Goal: Information Seeking & Learning: Learn about a topic

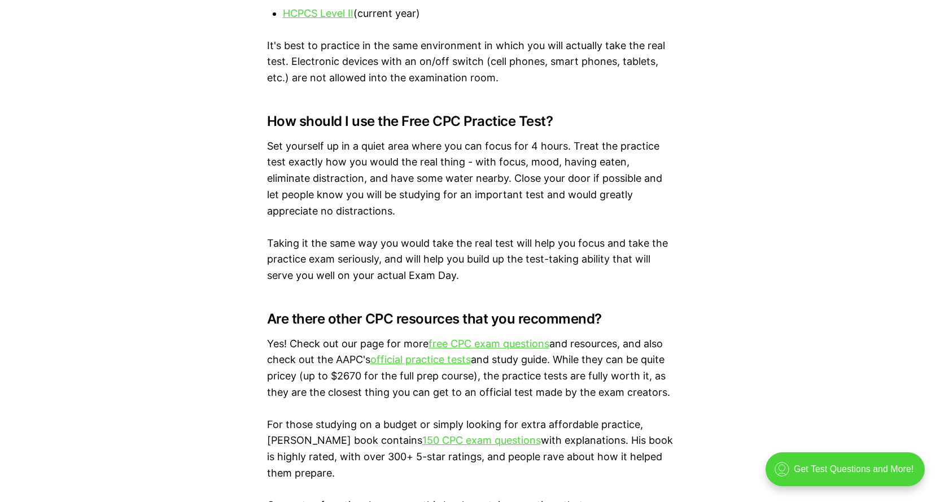
scroll to position [1694, 0]
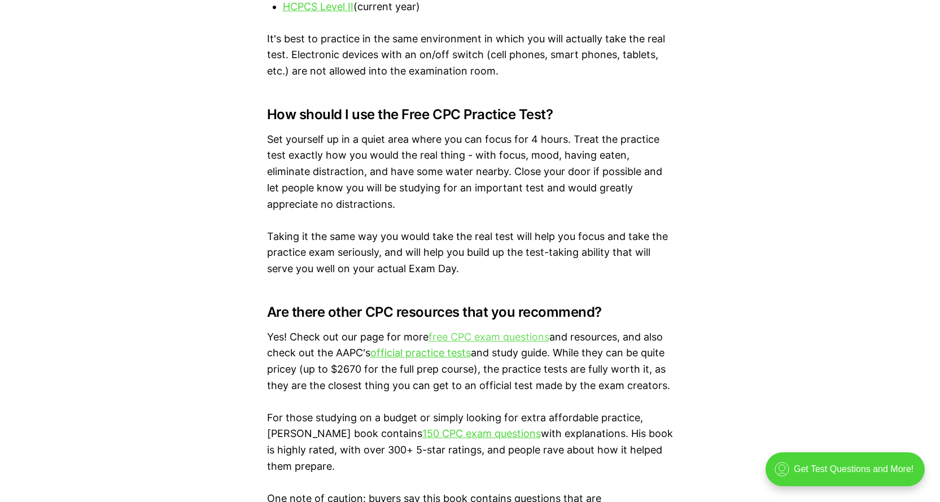
click at [518, 339] on link "free CPC exam questions" at bounding box center [489, 337] width 121 height 12
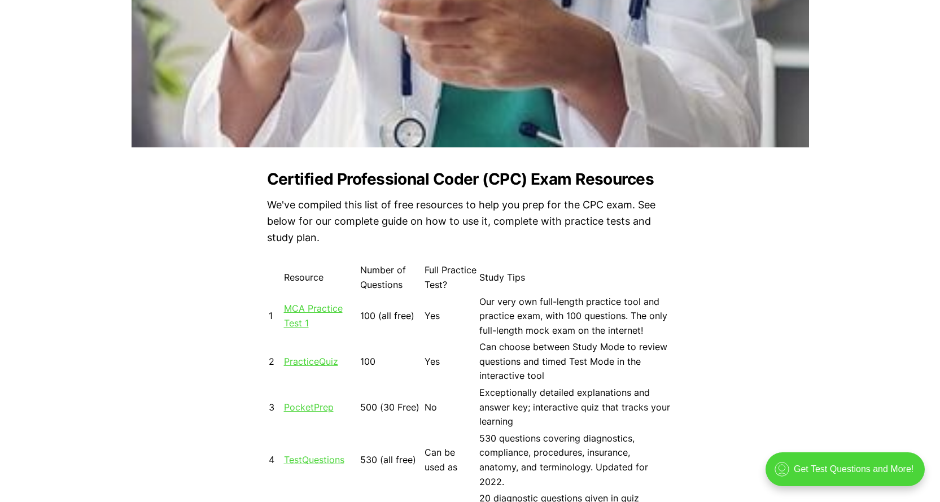
scroll to position [847, 0]
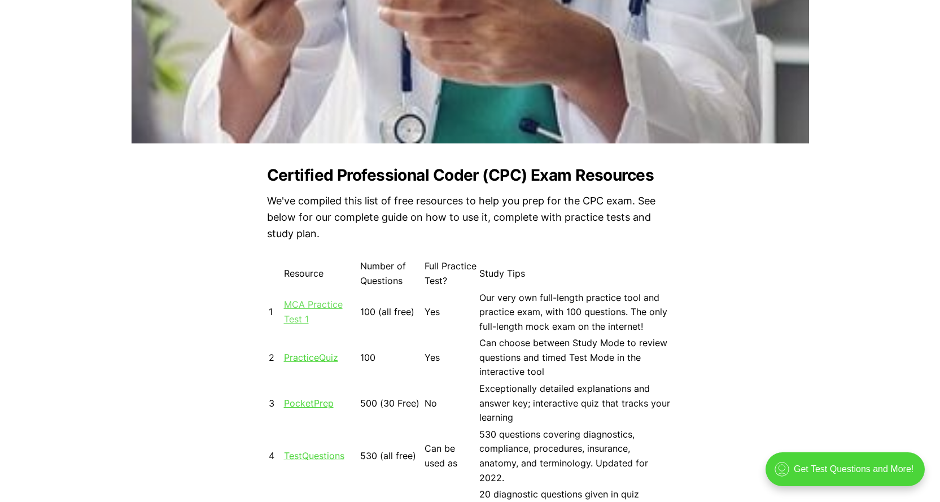
click at [314, 305] on link "MCA Practice Test 1" at bounding box center [313, 312] width 59 height 26
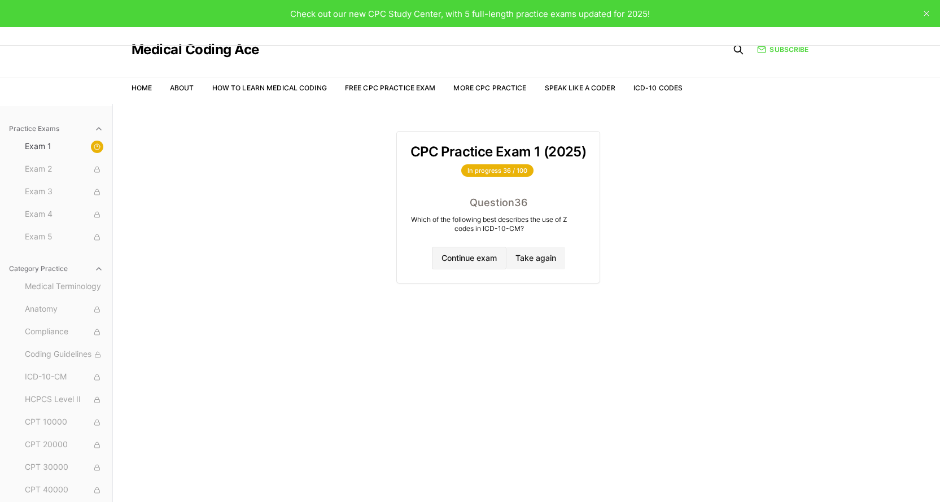
click at [477, 257] on button "Continue exam" at bounding box center [469, 258] width 75 height 23
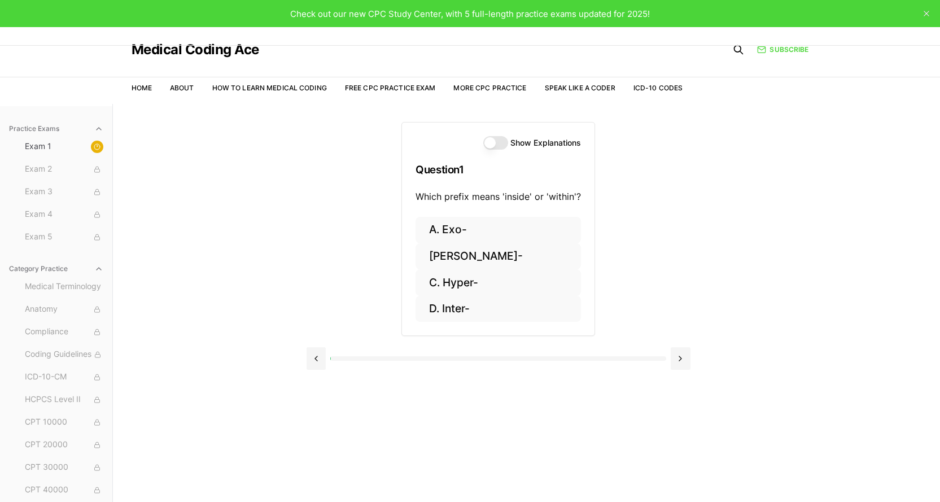
click at [477, 257] on button "[PERSON_NAME]-" at bounding box center [498, 256] width 165 height 27
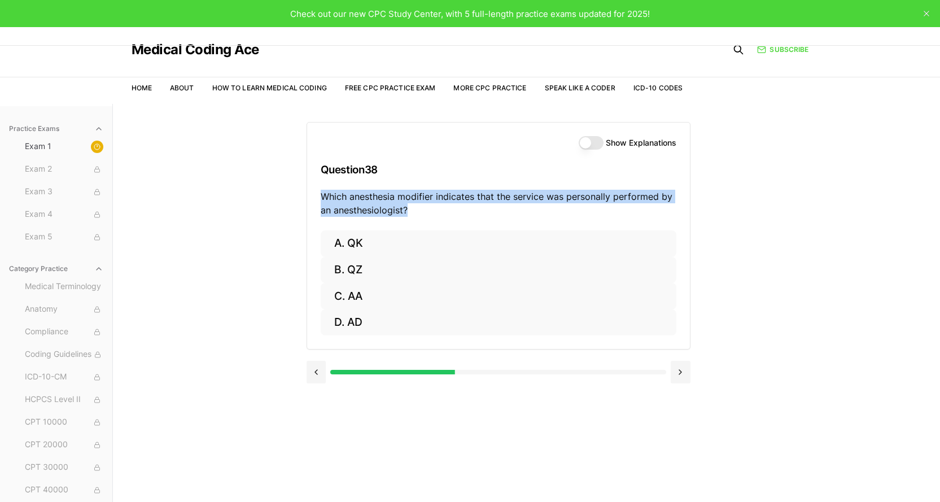
copy p "Which anesthesia modifier indicates that the service was personally performed b…"
drag, startPoint x: 423, startPoint y: 208, endPoint x: 320, endPoint y: 189, distance: 104.5
click at [321, 190] on p "Which anesthesia modifier indicates that the service was personally performed b…" at bounding box center [499, 203] width 356 height 27
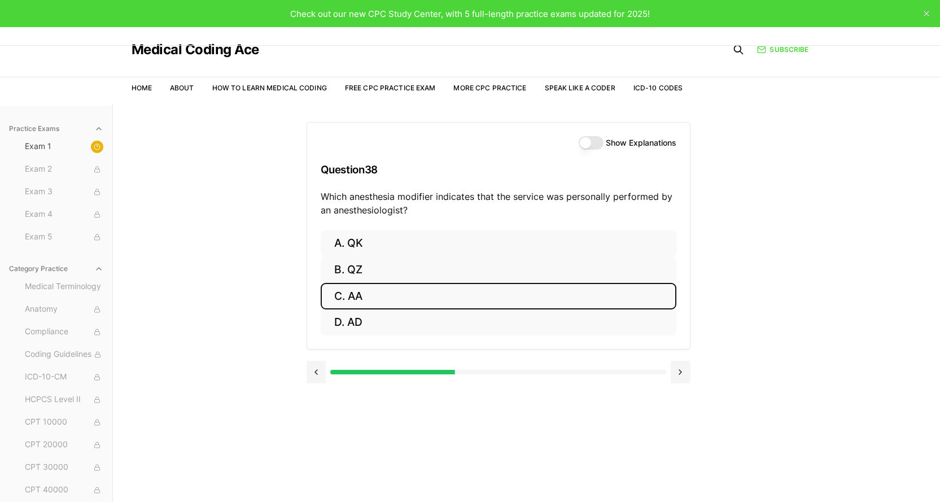
click at [356, 297] on button "C. AA" at bounding box center [499, 296] width 356 height 27
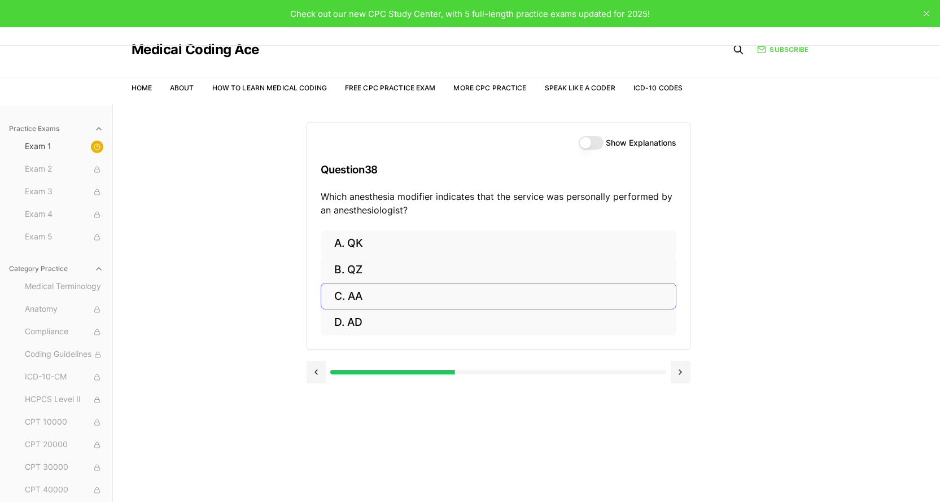
click at [356, 283] on button "B. QZ" at bounding box center [499, 270] width 356 height 27
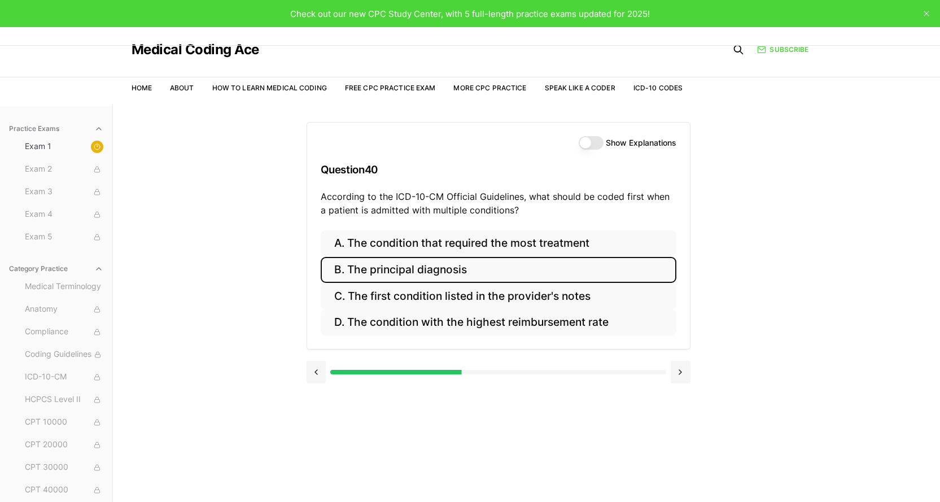
click at [401, 275] on button "B. The principal diagnosis" at bounding box center [499, 270] width 356 height 27
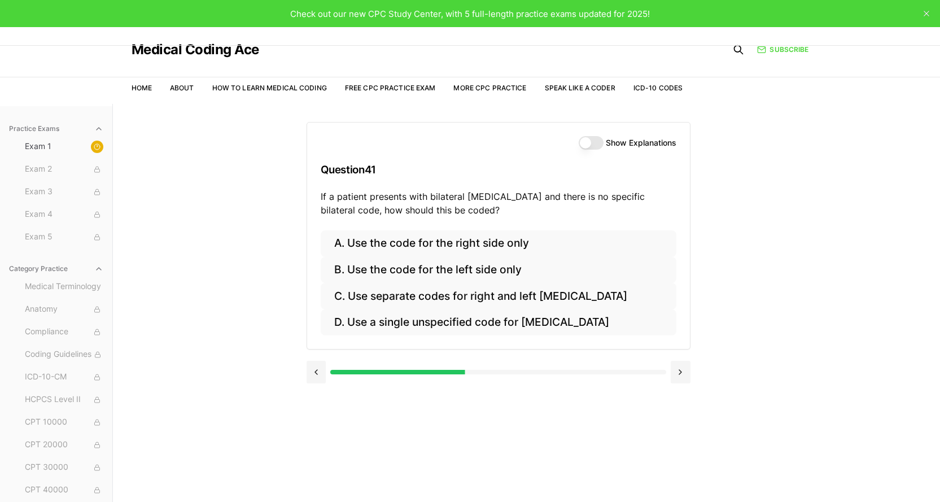
click at [586, 141] on button "Show Explanations" at bounding box center [591, 143] width 25 height 14
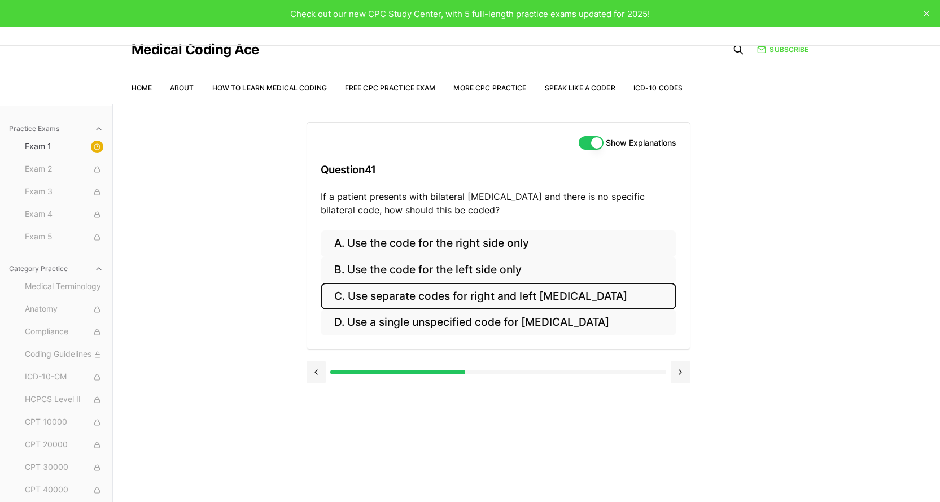
click at [581, 295] on button "C. Use separate codes for right and left otitis media" at bounding box center [499, 296] width 356 height 27
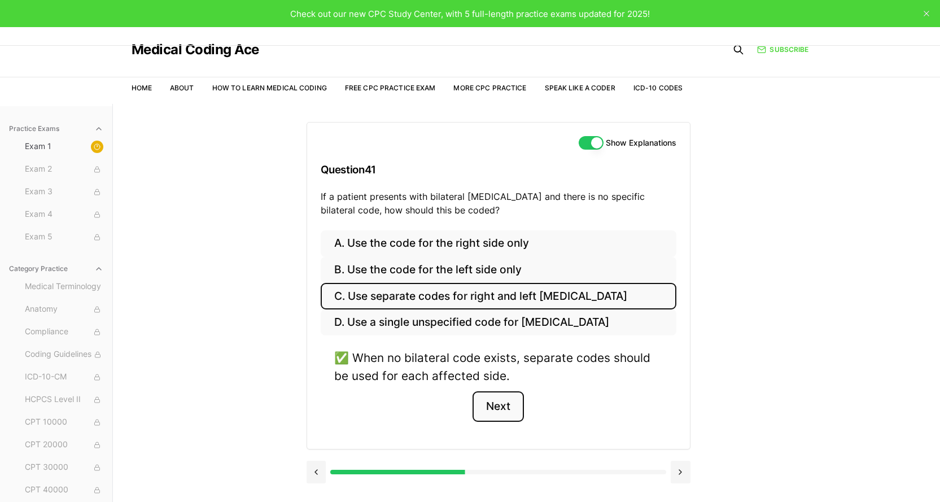
click at [505, 412] on button "Next" at bounding box center [498, 406] width 51 height 30
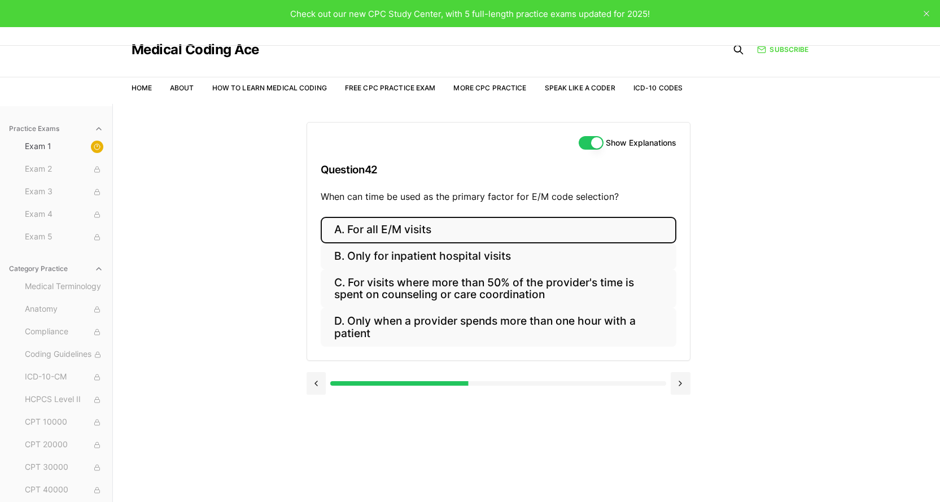
click at [390, 231] on button "A. For all E/M visits" at bounding box center [499, 230] width 356 height 27
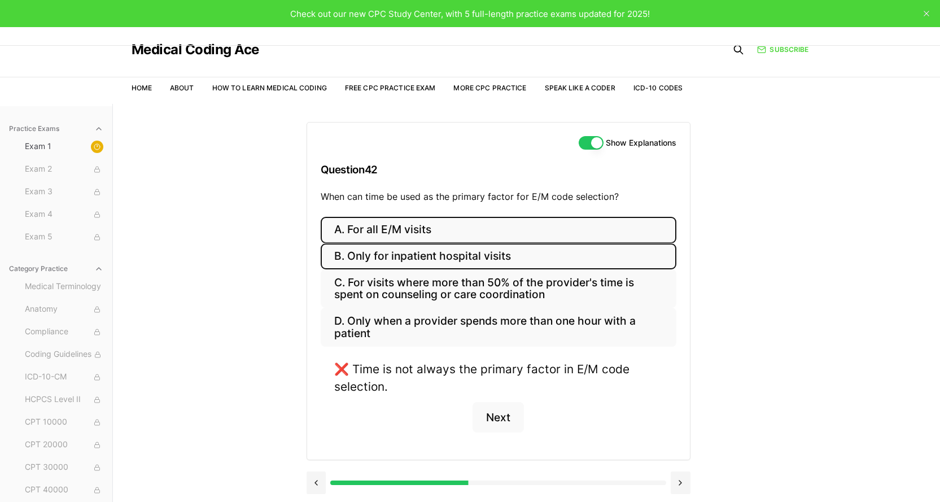
click at [396, 255] on button "B. Only for inpatient hospital visits" at bounding box center [499, 256] width 356 height 27
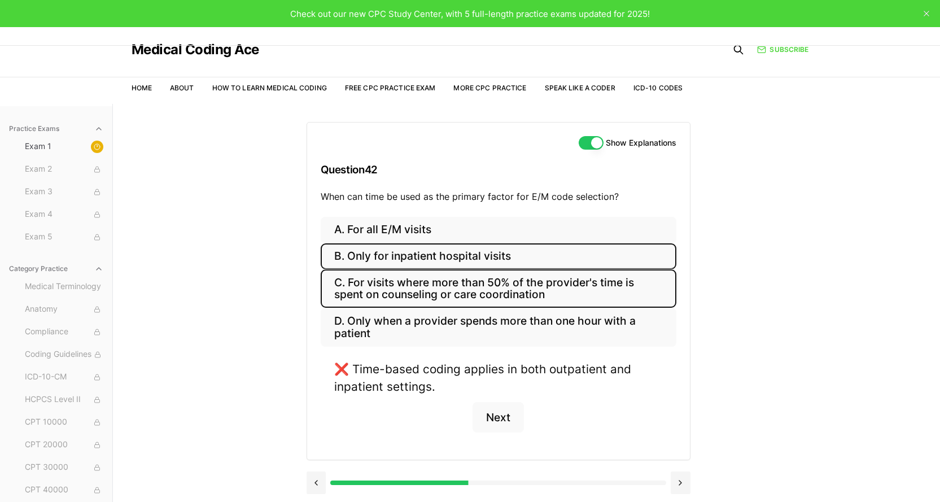
click at [407, 292] on button "C. For visits where more than 50% of the provider's time is spent on counseling…" at bounding box center [499, 288] width 356 height 38
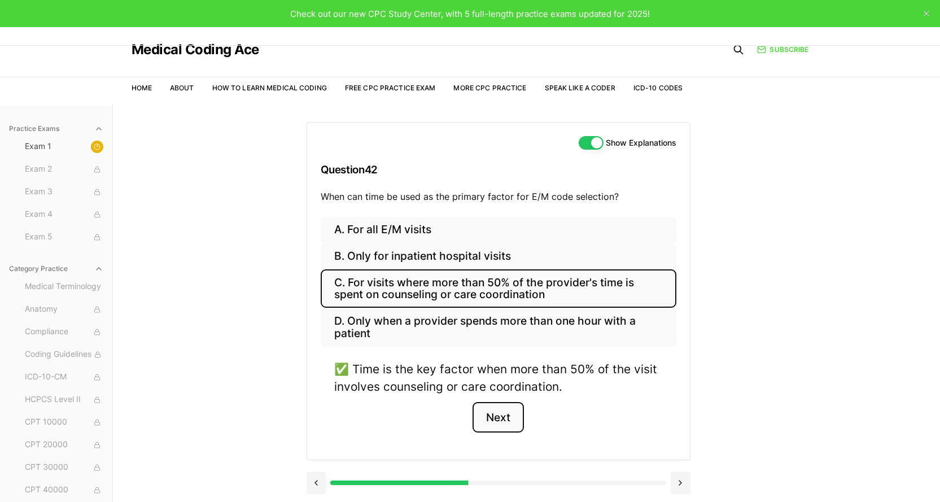
click at [497, 410] on button "Next" at bounding box center [498, 417] width 51 height 30
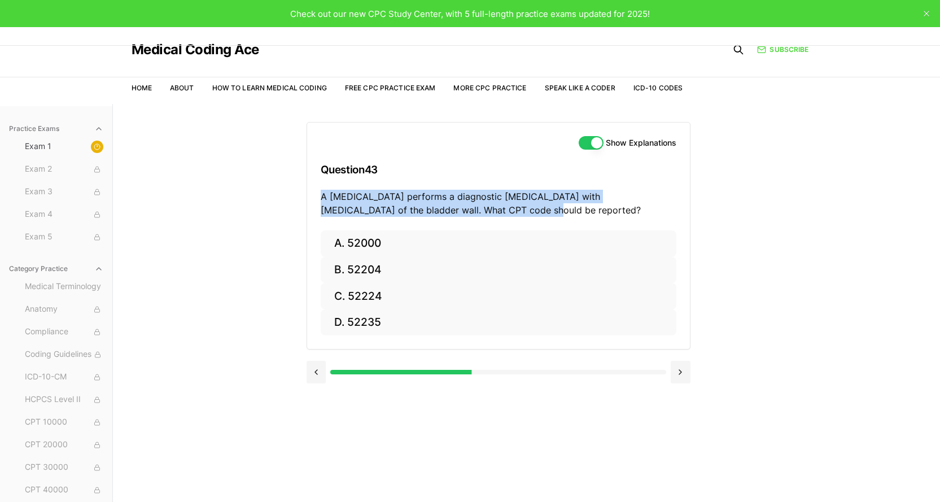
drag, startPoint x: 465, startPoint y: 212, endPoint x: 318, endPoint y: 198, distance: 146.9
click at [318, 198] on div "Show Explanations Question 43 A urologist performs a diagnostic cystoscopy with…" at bounding box center [498, 177] width 383 height 108
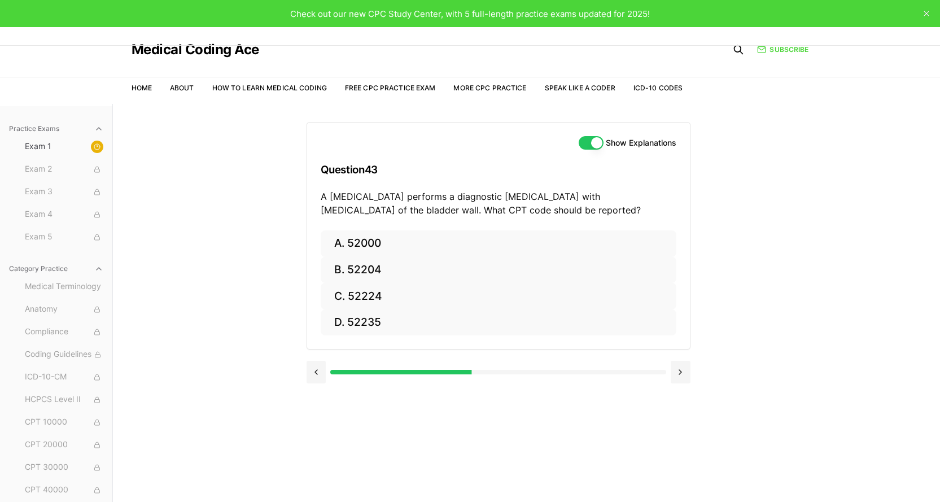
click at [815, 230] on div "Practice Exams Exam 1 Exam 2 Exam 3 Exam 4 Exam 5 Category Practice Medical Ter…" at bounding box center [470, 355] width 940 height 502
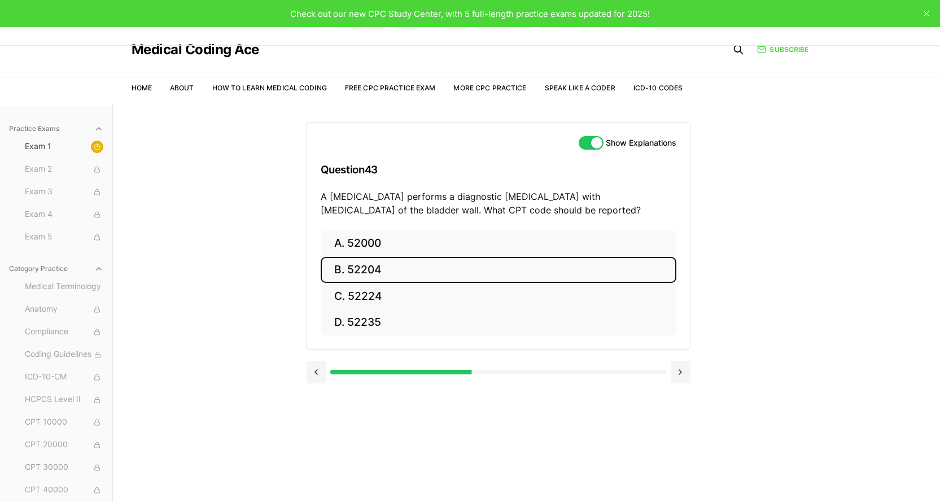
click at [379, 268] on button "B. 52204" at bounding box center [499, 270] width 356 height 27
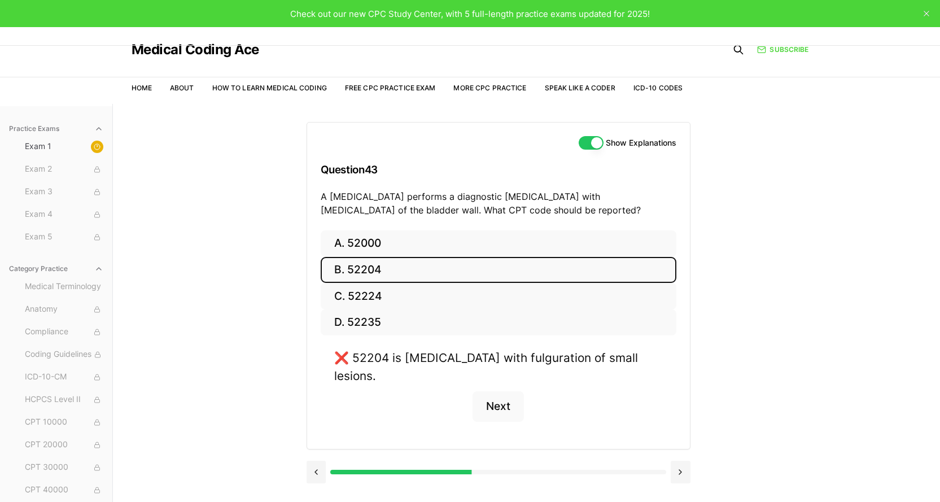
scroll to position [56, 0]
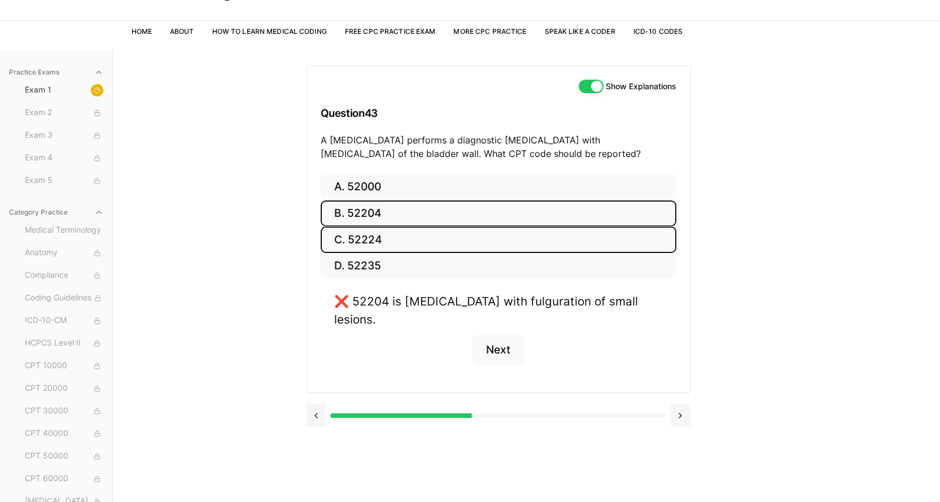
click at [372, 240] on button "C. 52224" at bounding box center [499, 239] width 356 height 27
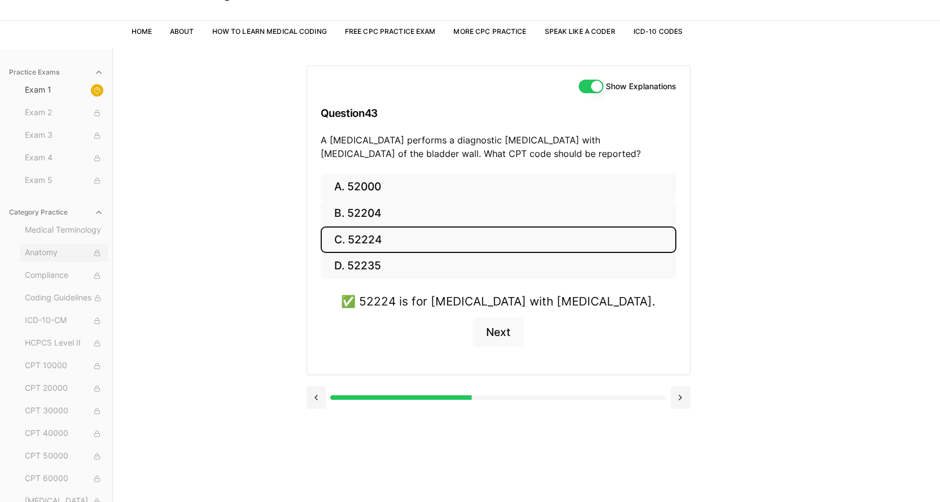
click at [37, 253] on span "Anatomy" at bounding box center [64, 253] width 78 height 12
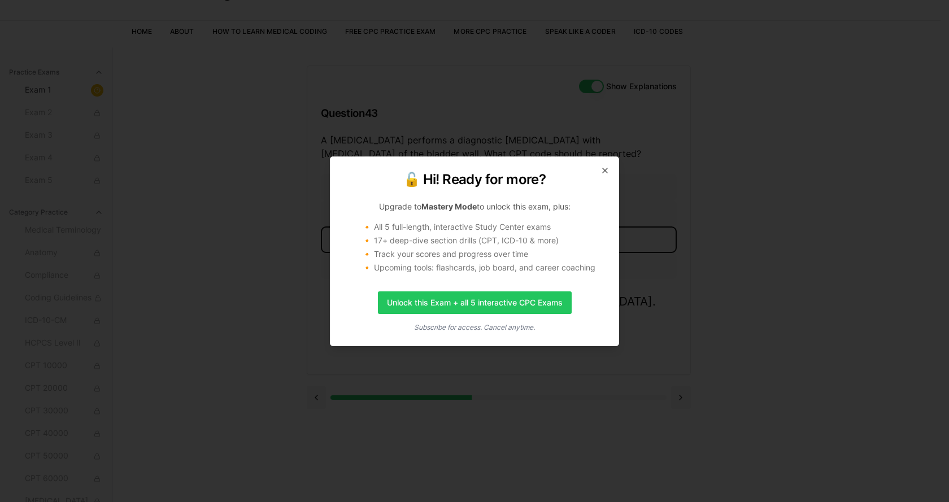
click at [612, 162] on div "🔓 Hi! Ready for more? Upgrade to Mastery Mode to unlock this exam, plus: 🔸 All …" at bounding box center [474, 251] width 289 height 190
click at [602, 171] on icon "button" at bounding box center [604, 170] width 9 height 9
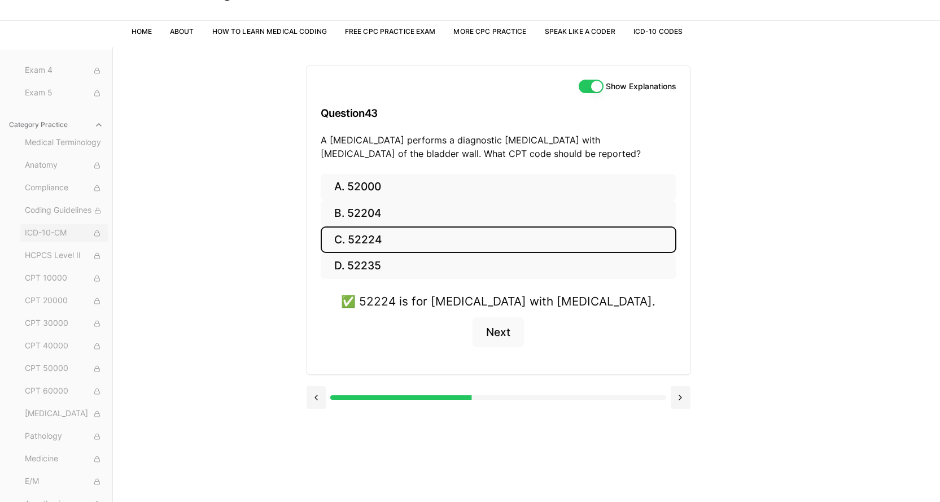
scroll to position [104, 0]
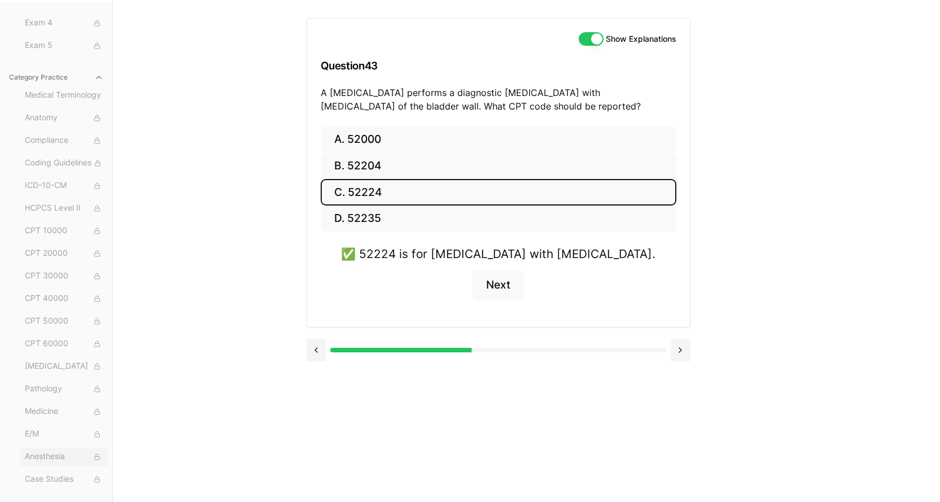
click at [34, 460] on span "Anesthesia" at bounding box center [64, 457] width 78 height 12
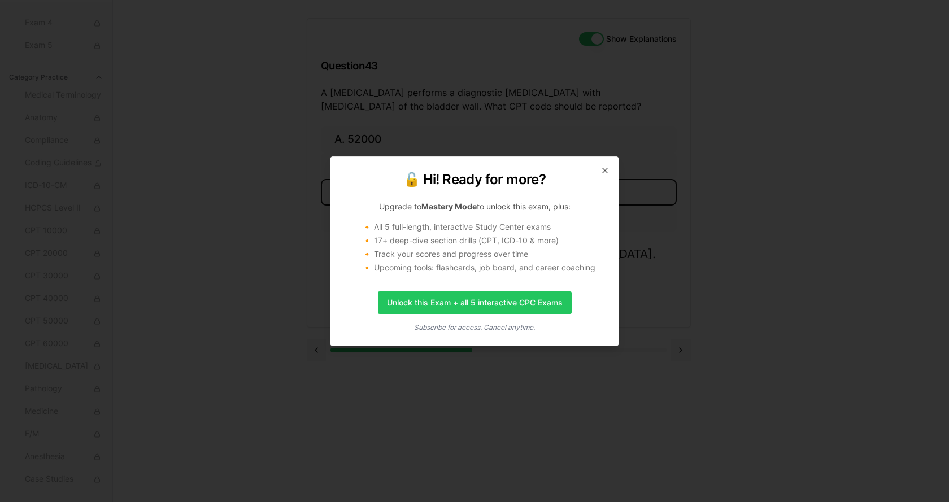
click at [617, 174] on div "🔓 Hi! Ready for more? Upgrade to Mastery Mode to unlock this exam, plus: 🔸 All …" at bounding box center [474, 251] width 289 height 190
click at [605, 165] on div "🔓 Hi! Ready for more? Upgrade to Mastery Mode to unlock this exam, plus: 🔸 All …" at bounding box center [474, 251] width 289 height 190
click at [601, 168] on icon "button" at bounding box center [604, 170] width 9 height 9
